Goal: Find specific page/section: Find specific page/section

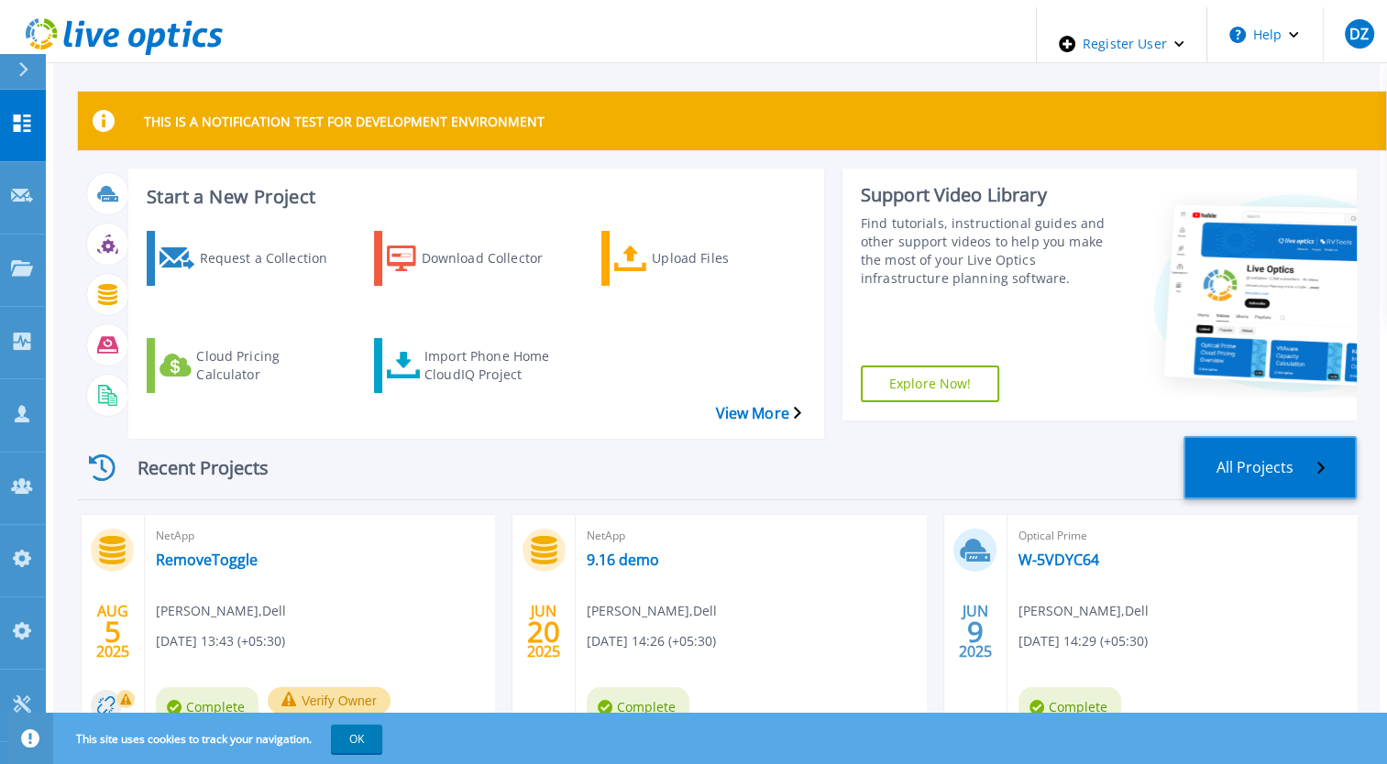
click at [1298, 436] on link "All Projects" at bounding box center [1269, 467] width 173 height 63
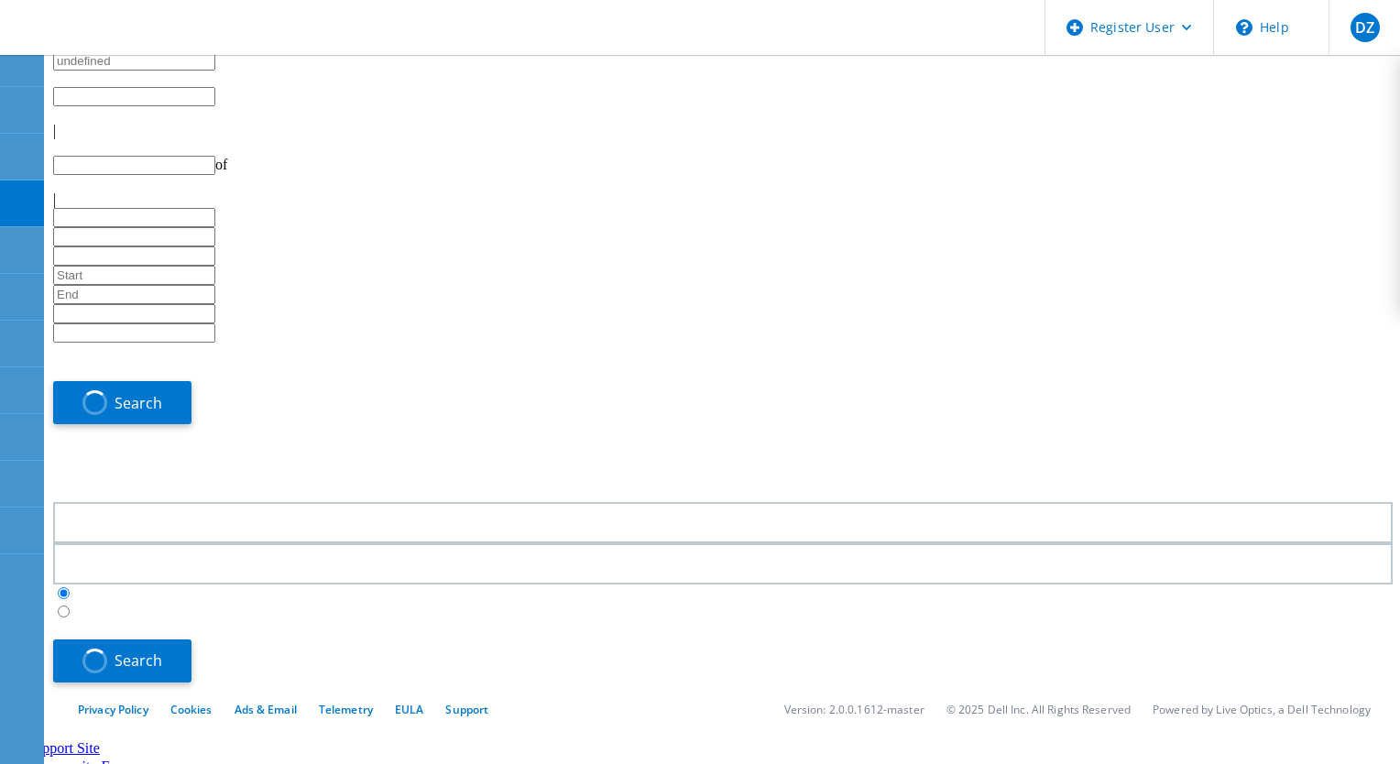
type input "1"
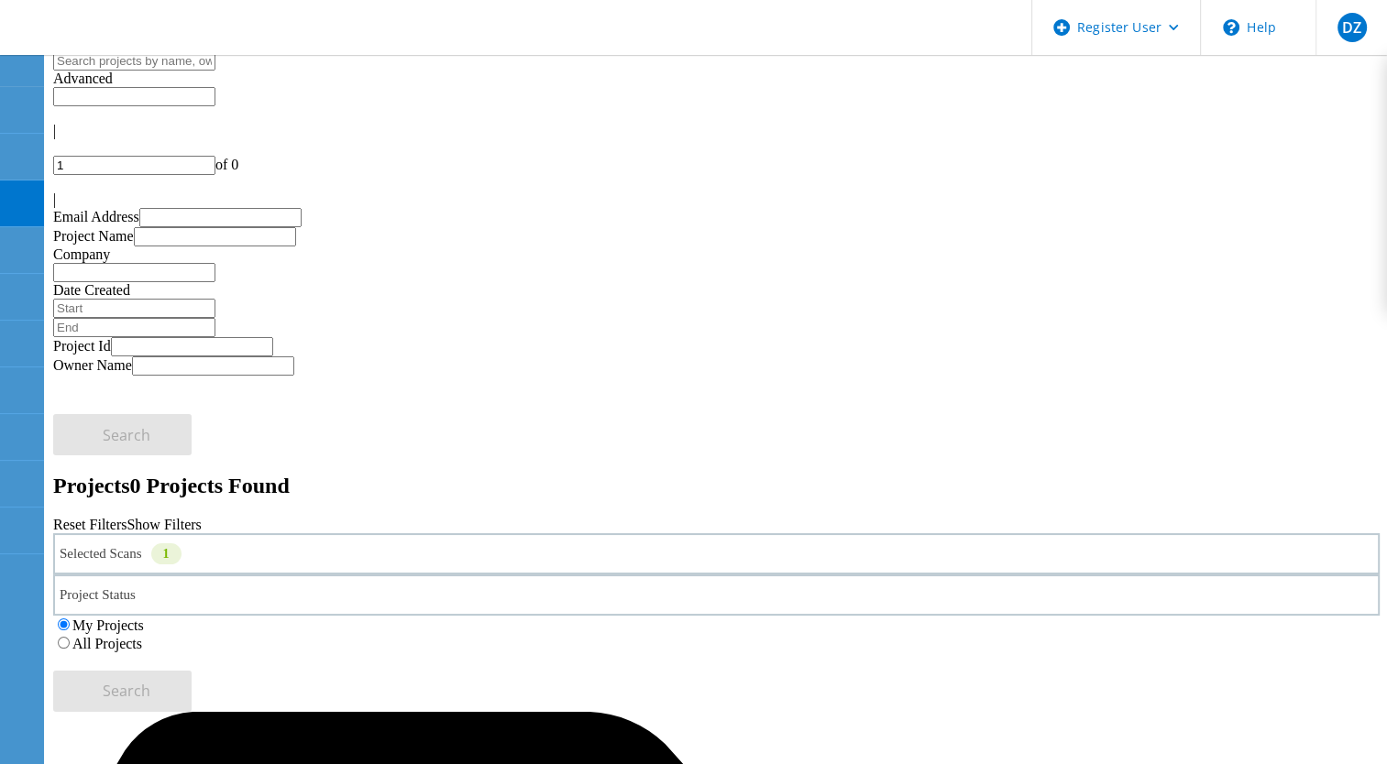
click at [142, 636] on label "All Projects" at bounding box center [107, 644] width 70 height 16
click at [70, 637] on input "All Projects" at bounding box center [64, 643] width 12 height 12
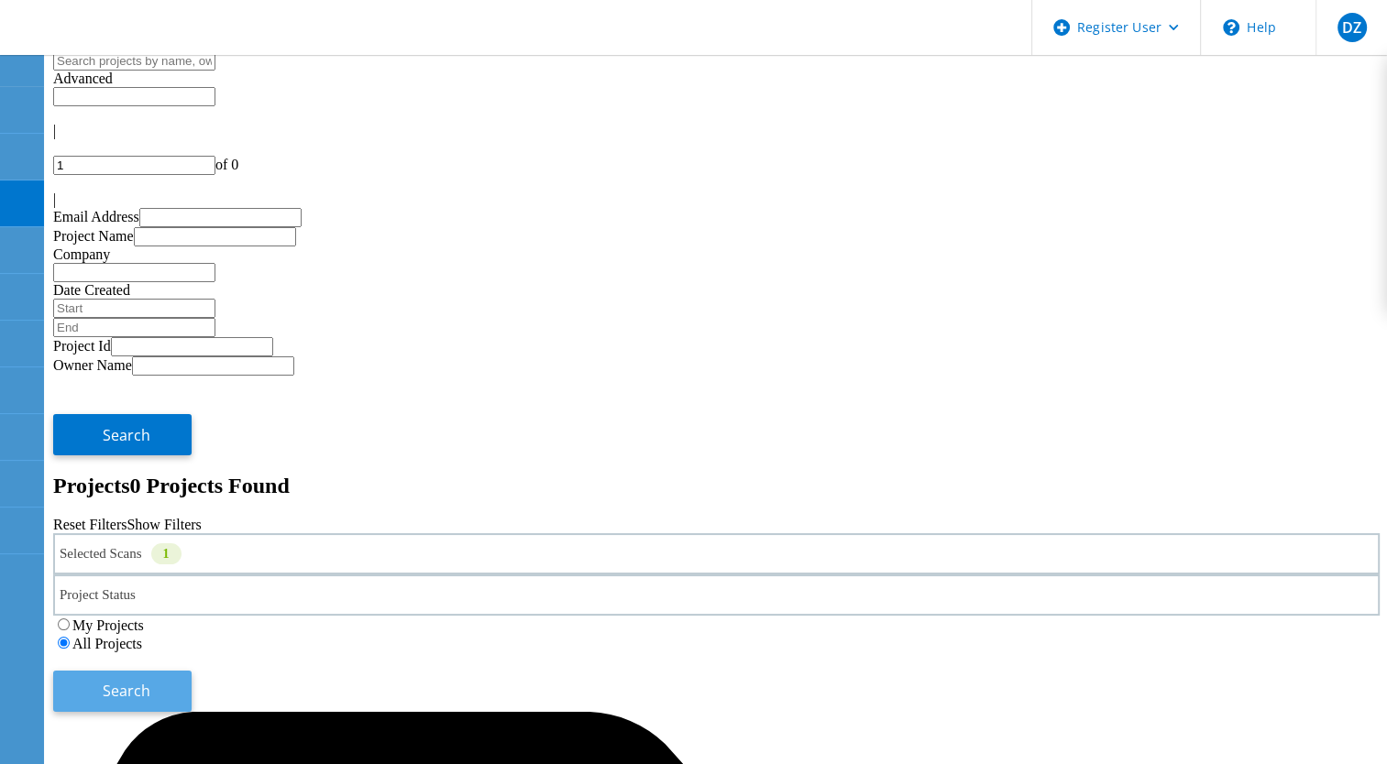
click at [192, 671] on button "Search" at bounding box center [122, 691] width 138 height 41
